Goal: Transaction & Acquisition: Subscribe to service/newsletter

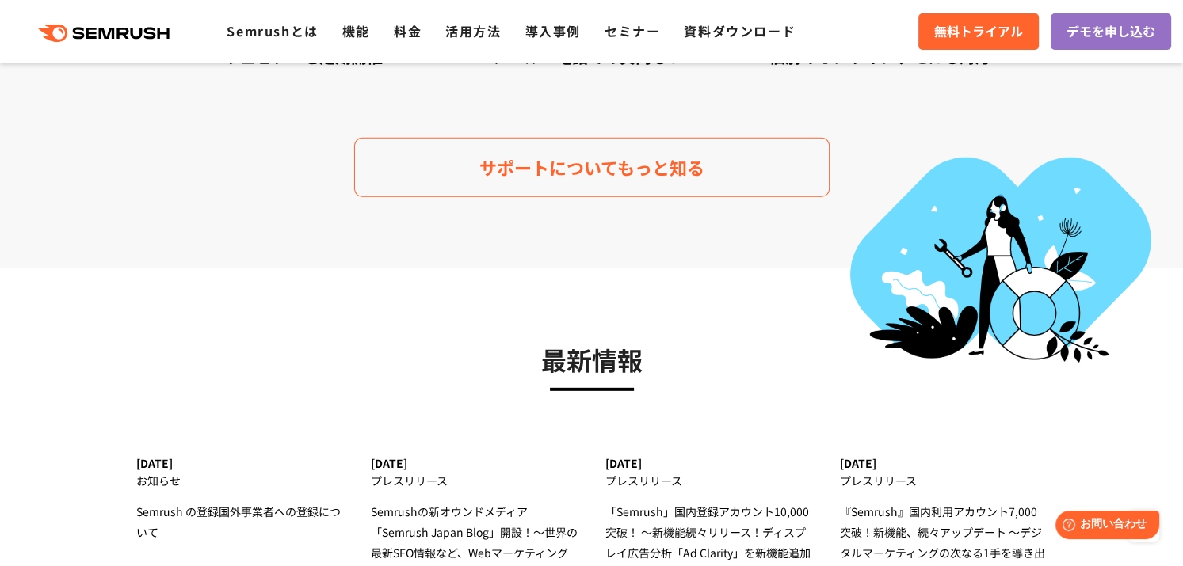
scroll to position [5017, 0]
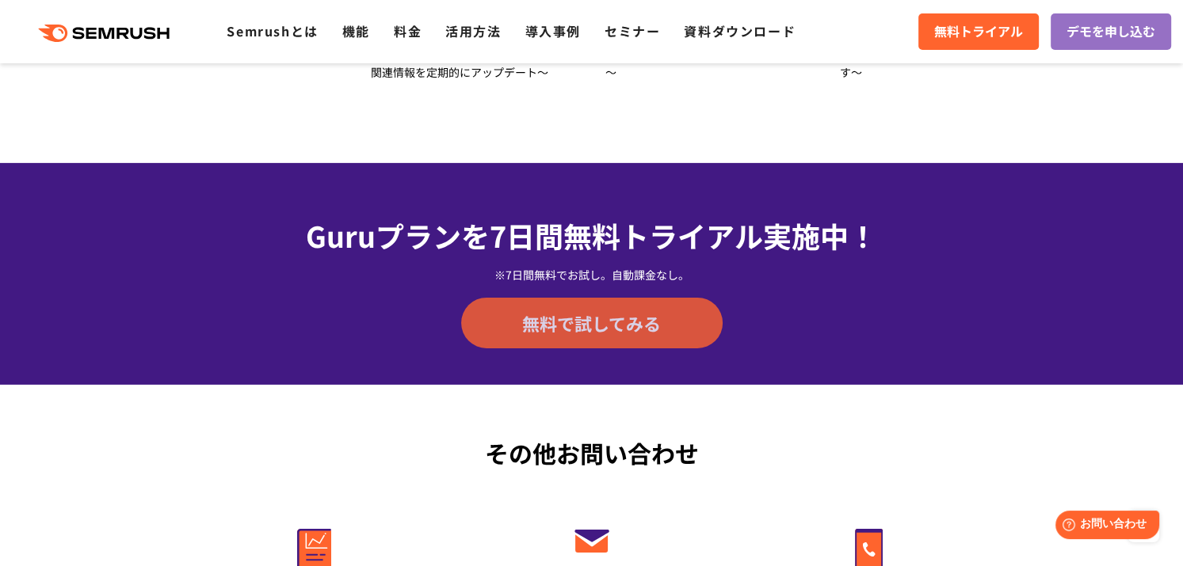
click at [542, 318] on span "無料で試してみる" at bounding box center [591, 323] width 139 height 24
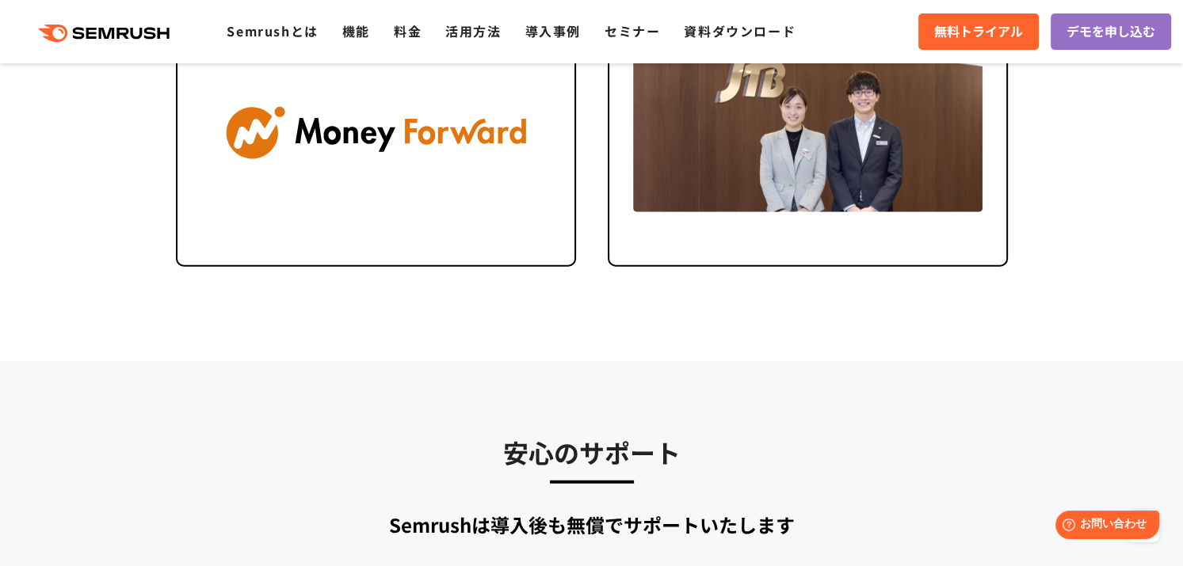
scroll to position [3512, 0]
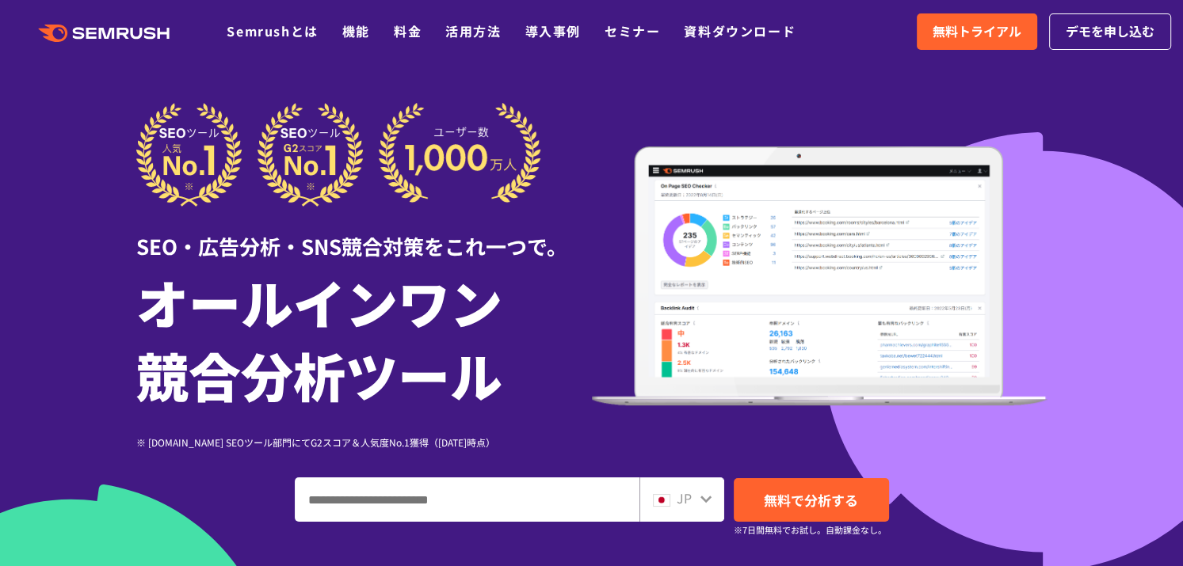
click at [522, 497] on input "ドメイン、キーワードまたはURLを入力してください" at bounding box center [466, 499] width 343 height 43
click at [434, 491] on input "ドメイン、キーワードまたはURLを入力してください" at bounding box center [466, 499] width 343 height 43
click at [542, 506] on input "ドメイン、キーワードまたはURLを入力してください" at bounding box center [466, 499] width 343 height 43
click at [445, 501] on input "ドメイン、キーワードまたはURLを入力してください" at bounding box center [466, 499] width 343 height 43
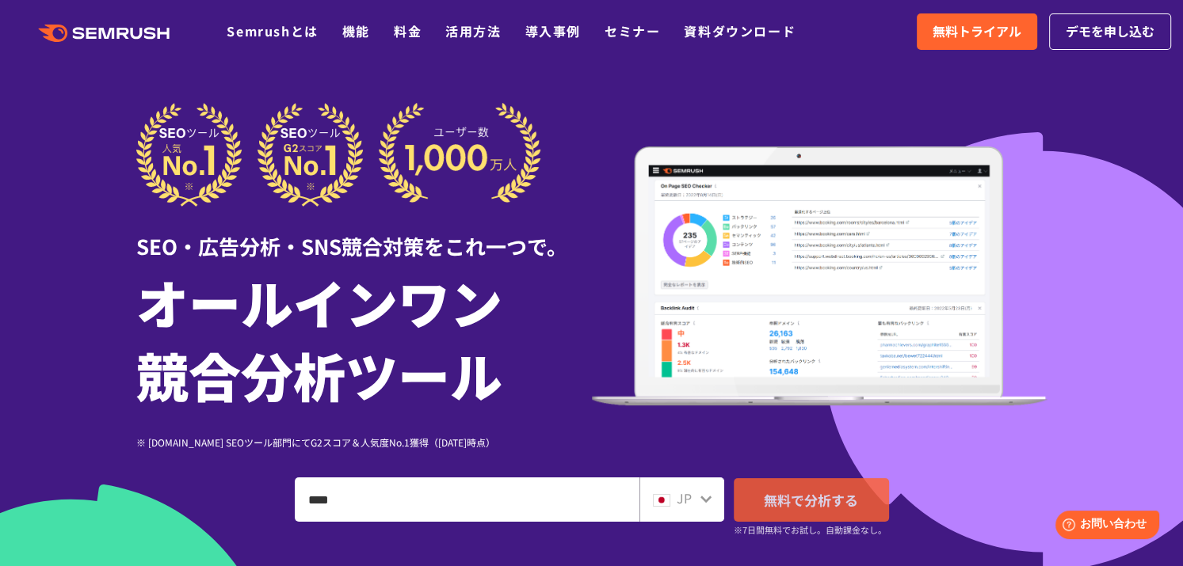
type input "****"
click at [865, 508] on link "無料で分析する" at bounding box center [811, 500] width 155 height 44
click at [792, 492] on span "無料で分析する" at bounding box center [811, 500] width 94 height 20
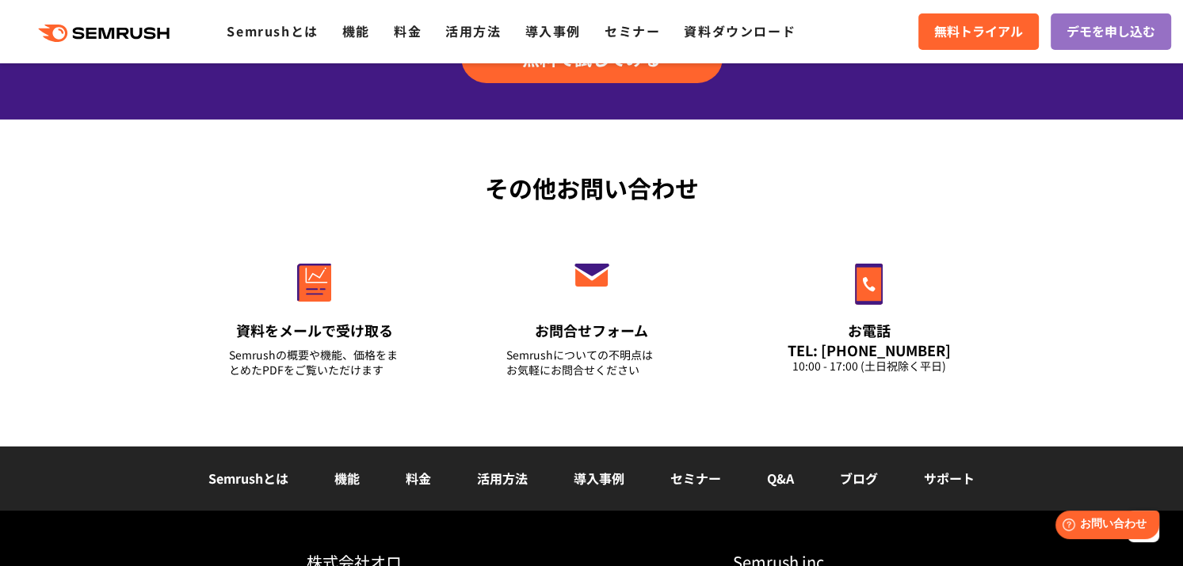
scroll to position [5017, 0]
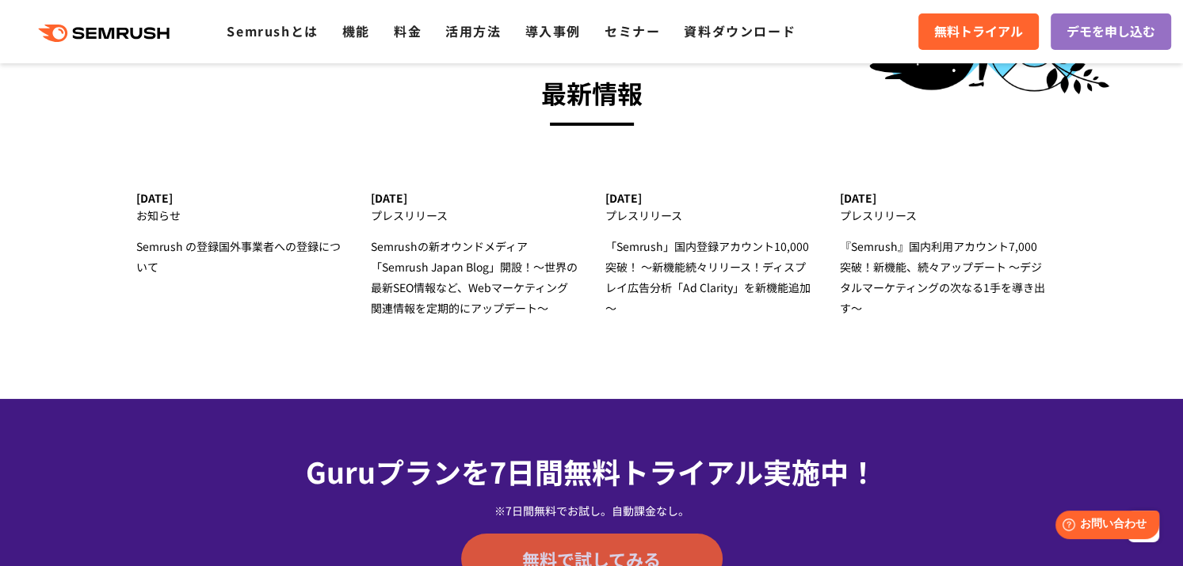
click at [579, 543] on link "無料で試してみる" at bounding box center [591, 559] width 261 height 51
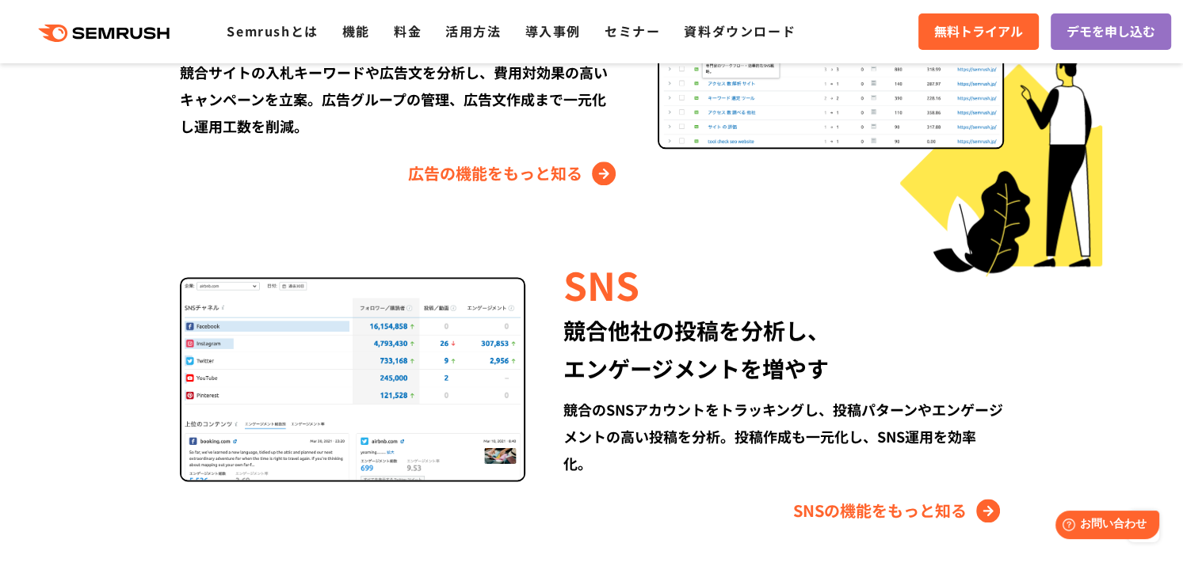
scroll to position [0, 0]
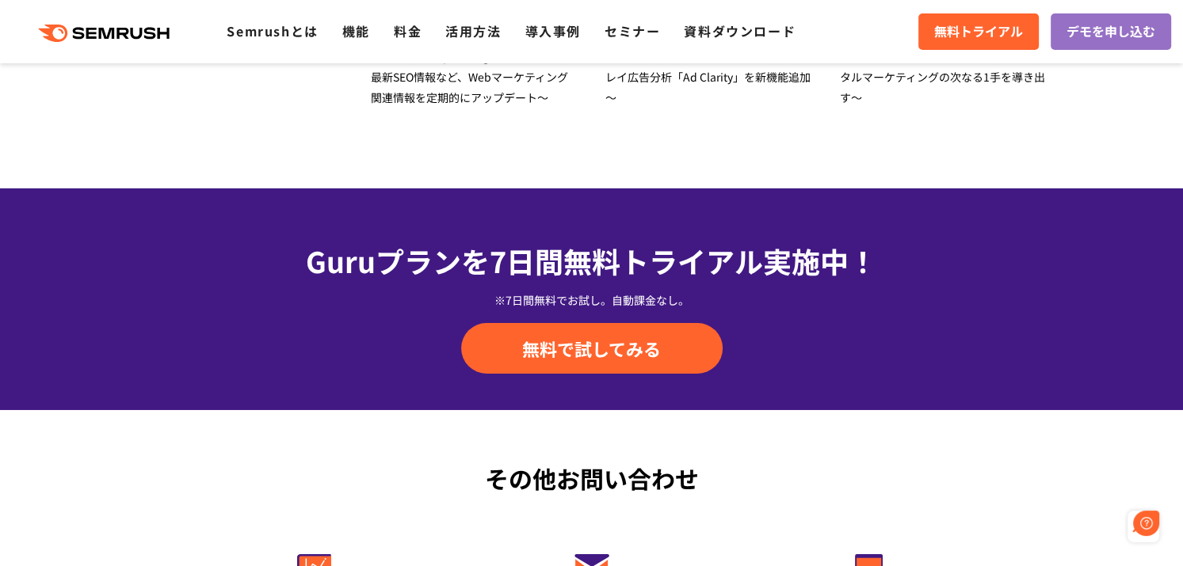
scroll to position [5697, 0]
